Goal: Find specific page/section: Find specific page/section

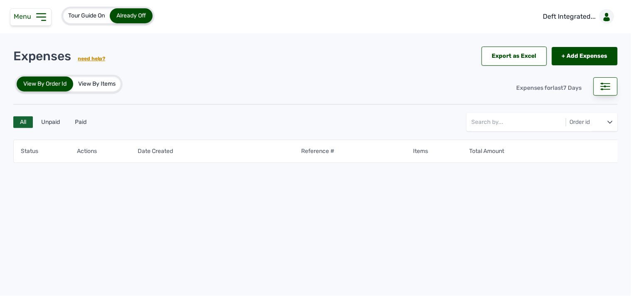
click at [39, 19] on icon at bounding box center [41, 16] width 13 height 13
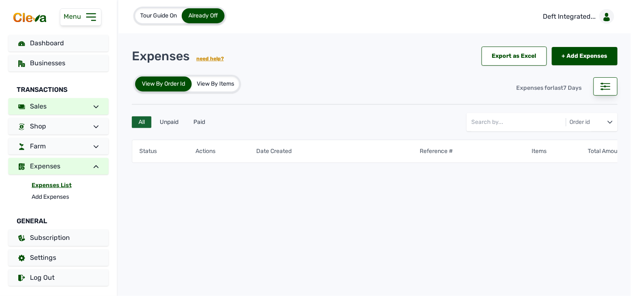
click at [83, 107] on link "Sales" at bounding box center [58, 106] width 100 height 17
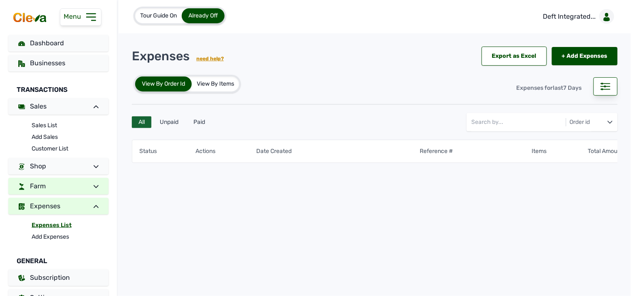
drag, startPoint x: 34, startPoint y: 181, endPoint x: 39, endPoint y: 180, distance: 4.7
click at [35, 181] on link "Farm" at bounding box center [58, 186] width 100 height 17
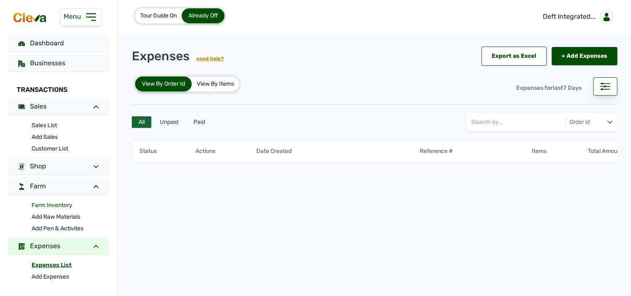
click at [39, 203] on link "Farm Inventory" at bounding box center [70, 206] width 77 height 12
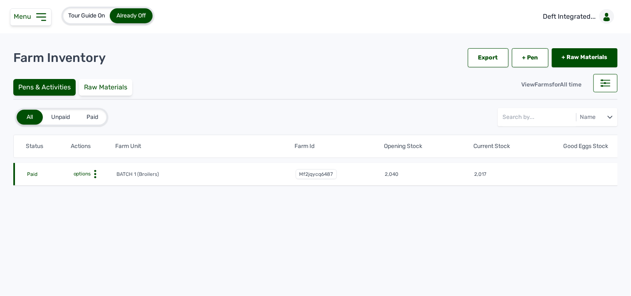
click at [92, 171] on icon at bounding box center [95, 174] width 8 height 8
click at [89, 186] on div "Farm Activities" at bounding box center [85, 187] width 59 height 10
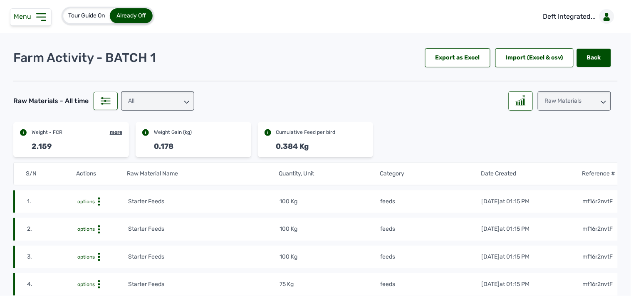
click at [150, 103] on div "All" at bounding box center [157, 101] width 73 height 19
click at [136, 136] on div "feeds" at bounding box center [157, 138] width 73 height 15
click at [451, 56] on div "Export as Excel" at bounding box center [457, 57] width 65 height 19
